Goal: Transaction & Acquisition: Purchase product/service

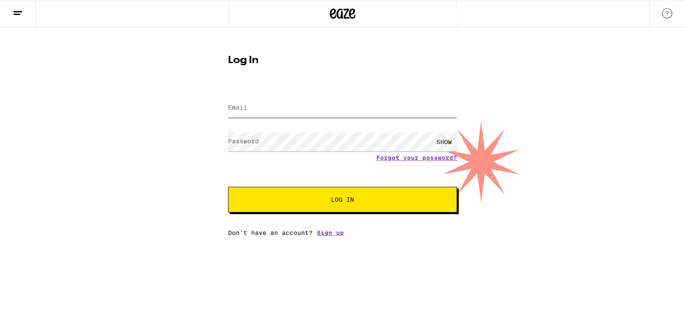
type input "[EMAIL_ADDRESS][DOMAIN_NAME]"
click at [369, 206] on button "Log In" at bounding box center [342, 200] width 229 height 26
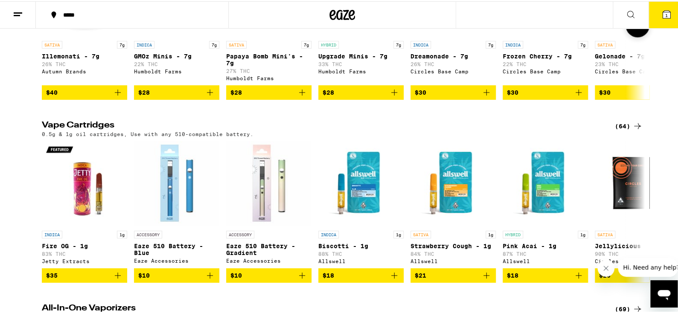
scroll to position [1025, 0]
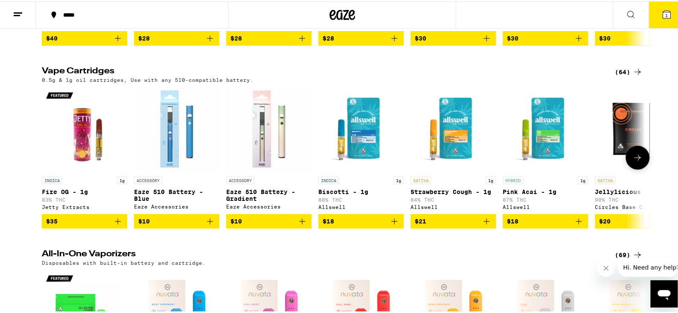
click at [635, 169] on button at bounding box center [638, 157] width 24 height 24
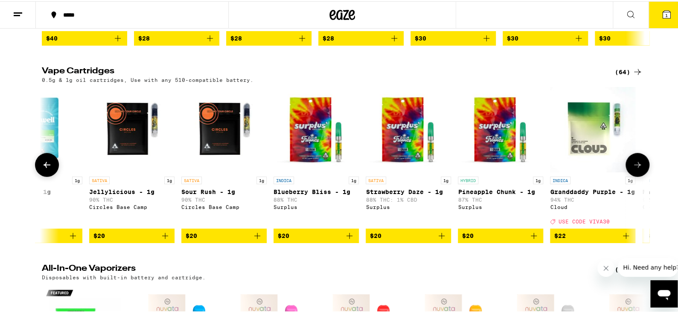
scroll to position [0, 508]
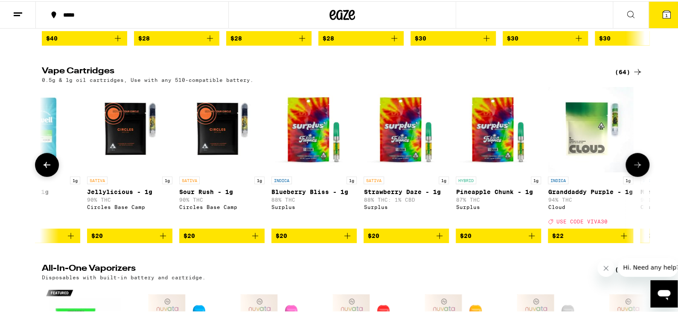
click at [572, 240] on span "$22" at bounding box center [590, 235] width 77 height 10
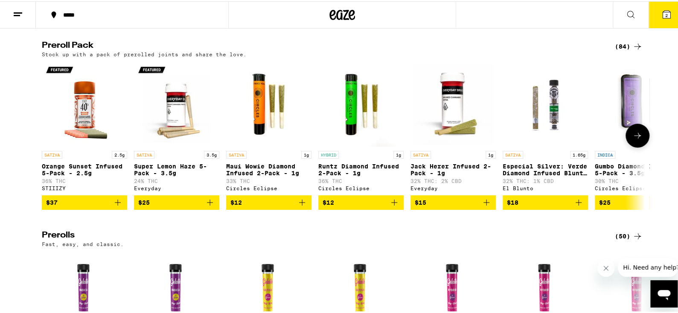
scroll to position [1835, 0]
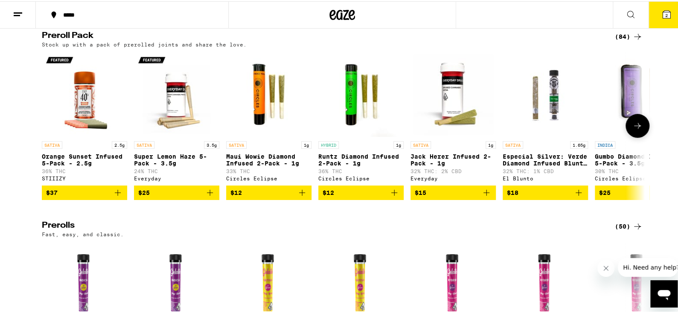
click at [636, 130] on icon at bounding box center [638, 125] width 10 height 10
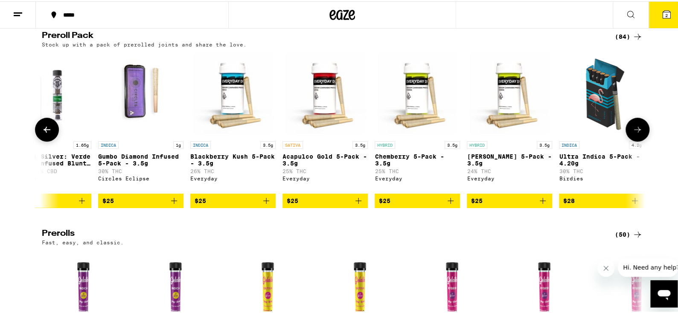
scroll to position [0, 508]
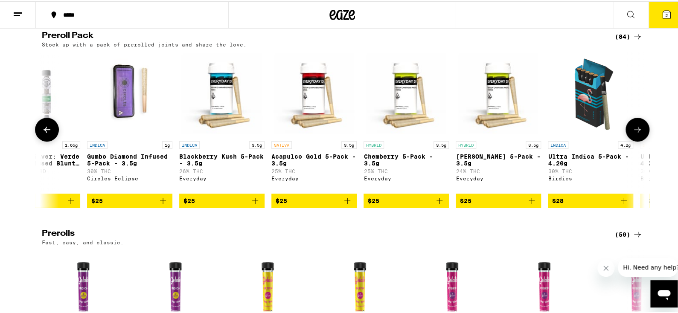
click at [636, 134] on icon at bounding box center [638, 128] width 10 height 10
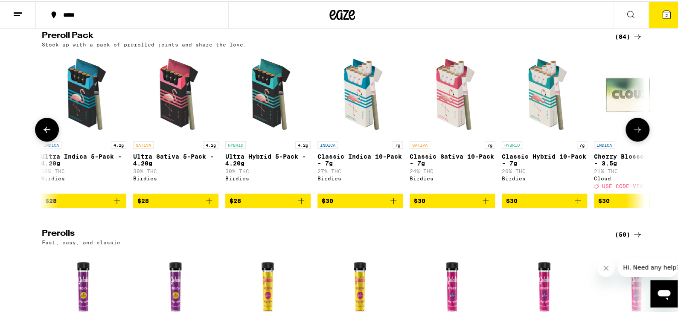
scroll to position [0, 1016]
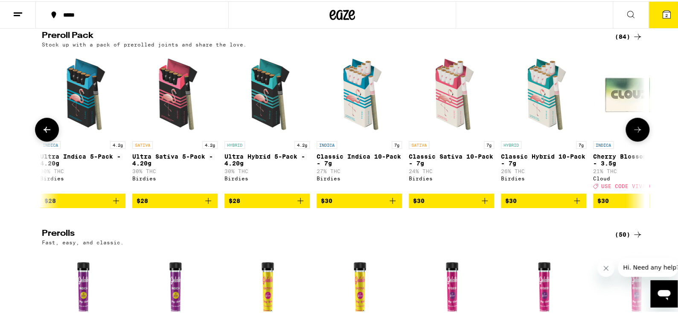
click at [636, 134] on icon at bounding box center [638, 128] width 10 height 10
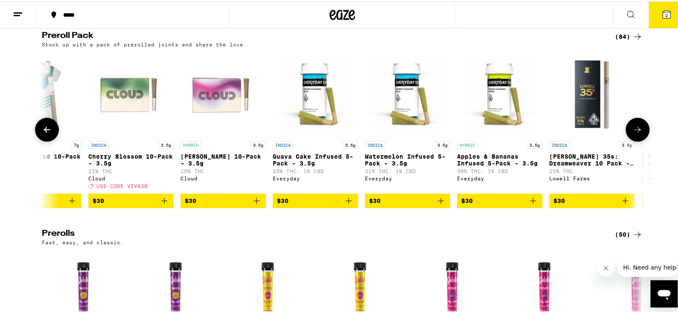
scroll to position [0, 1524]
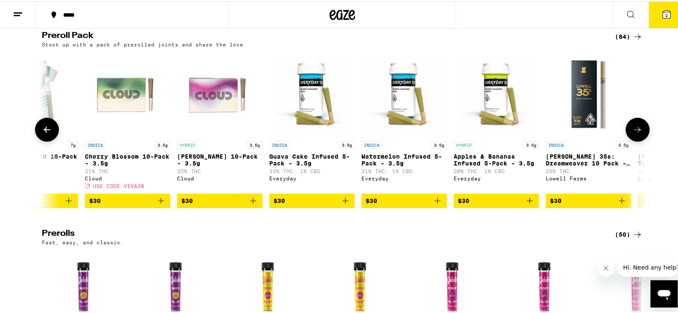
click at [636, 134] on icon at bounding box center [638, 128] width 10 height 10
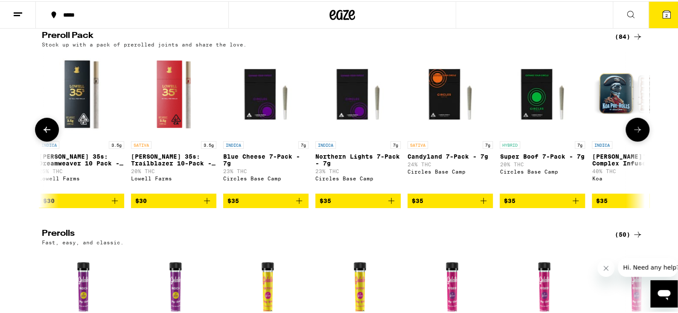
scroll to position [0, 2033]
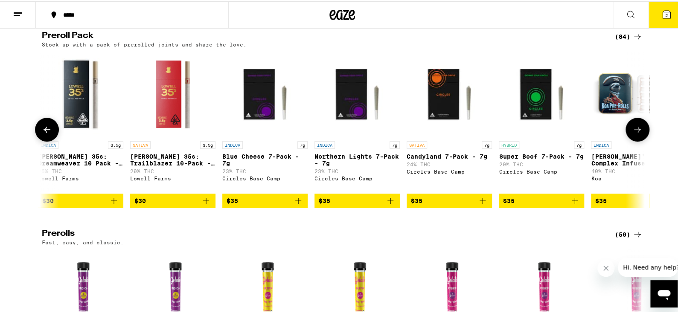
click at [636, 134] on icon at bounding box center [638, 128] width 10 height 10
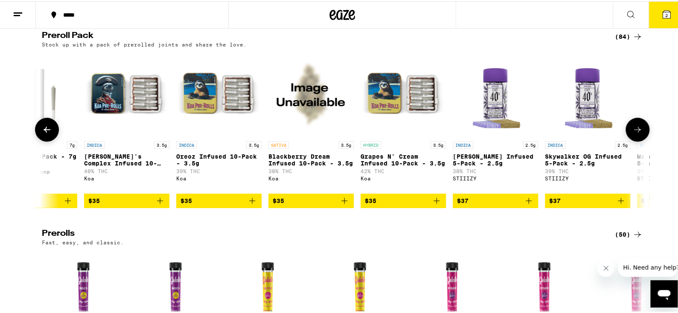
scroll to position [0, 2541]
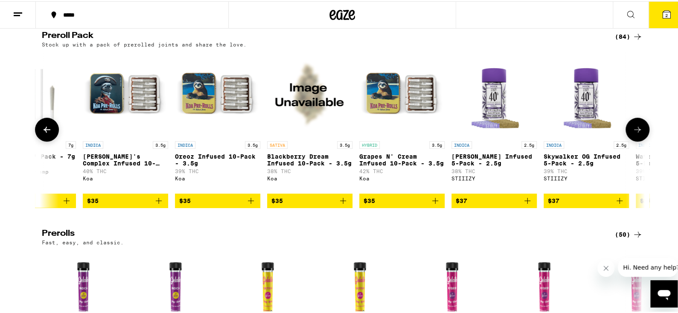
click at [637, 134] on icon at bounding box center [638, 128] width 10 height 10
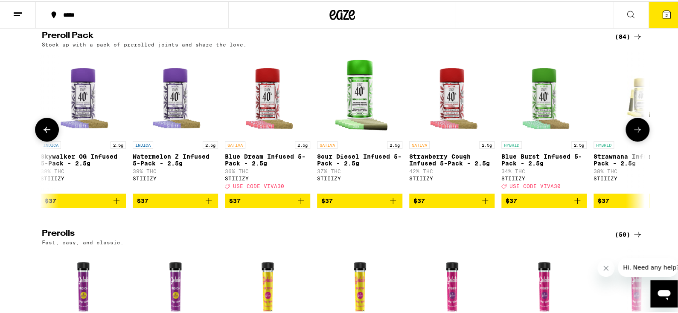
scroll to position [0, 3049]
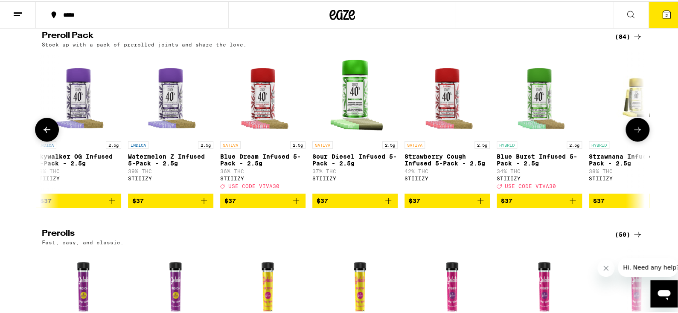
click at [637, 134] on icon at bounding box center [638, 128] width 10 height 10
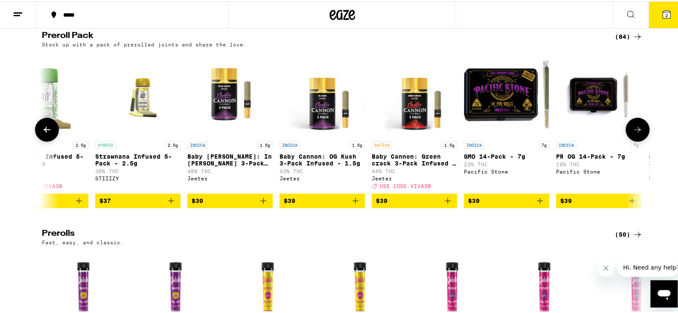
scroll to position [0, 3557]
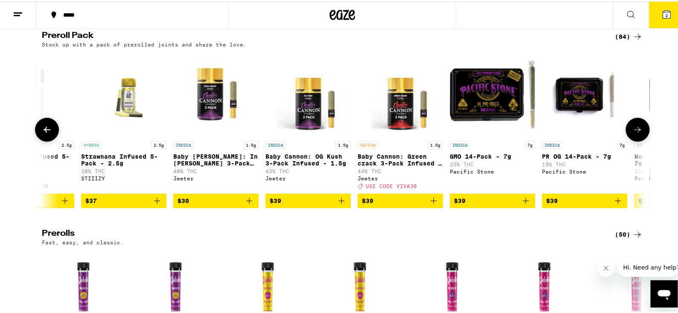
click at [637, 134] on icon at bounding box center [638, 128] width 10 height 10
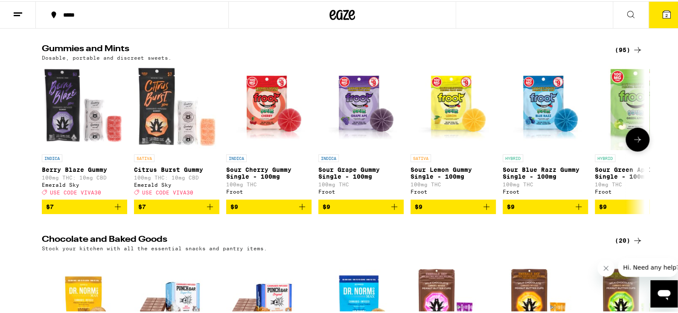
scroll to position [2263, 0]
